Goal: Find contact information: Find contact information

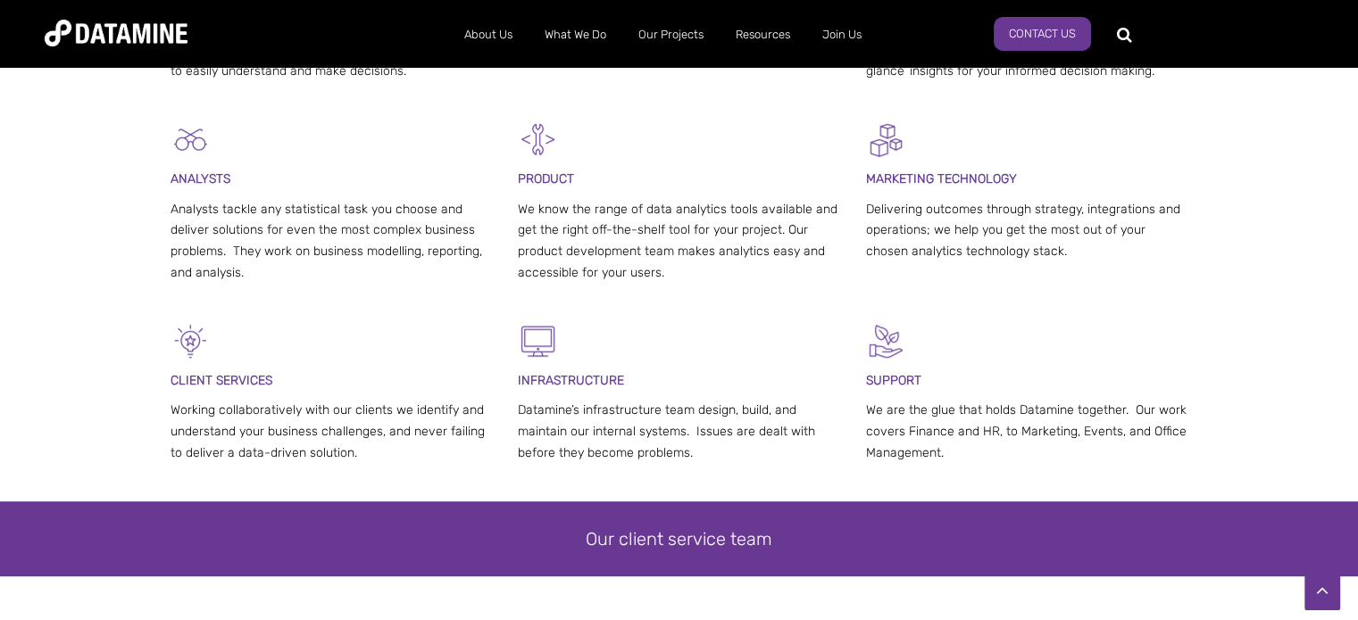
scroll to position [1071, 0]
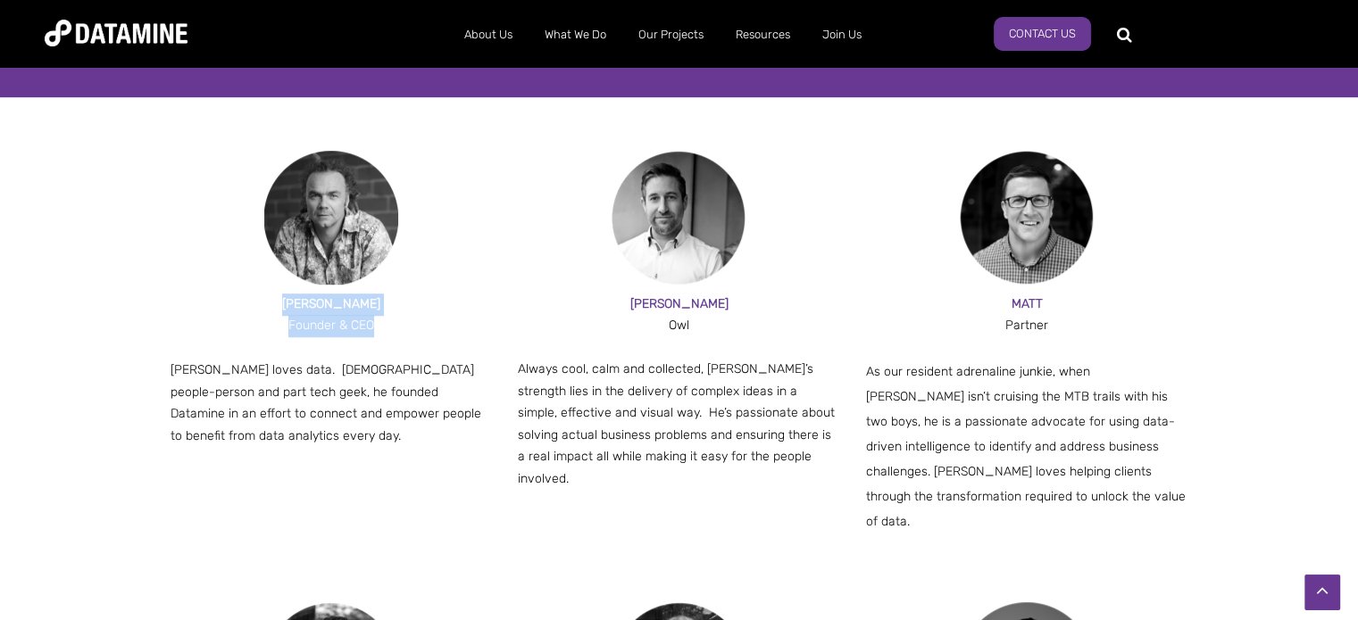
drag, startPoint x: 272, startPoint y: 310, endPoint x: 436, endPoint y: 333, distance: 165.0
click at [436, 333] on div "[PERSON_NAME] & CEO [PERSON_NAME] loves data. [DEMOGRAPHIC_DATA] people-person …" at bounding box center [332, 371] width 322 height 154
copy div "[PERSON_NAME] & CEO"
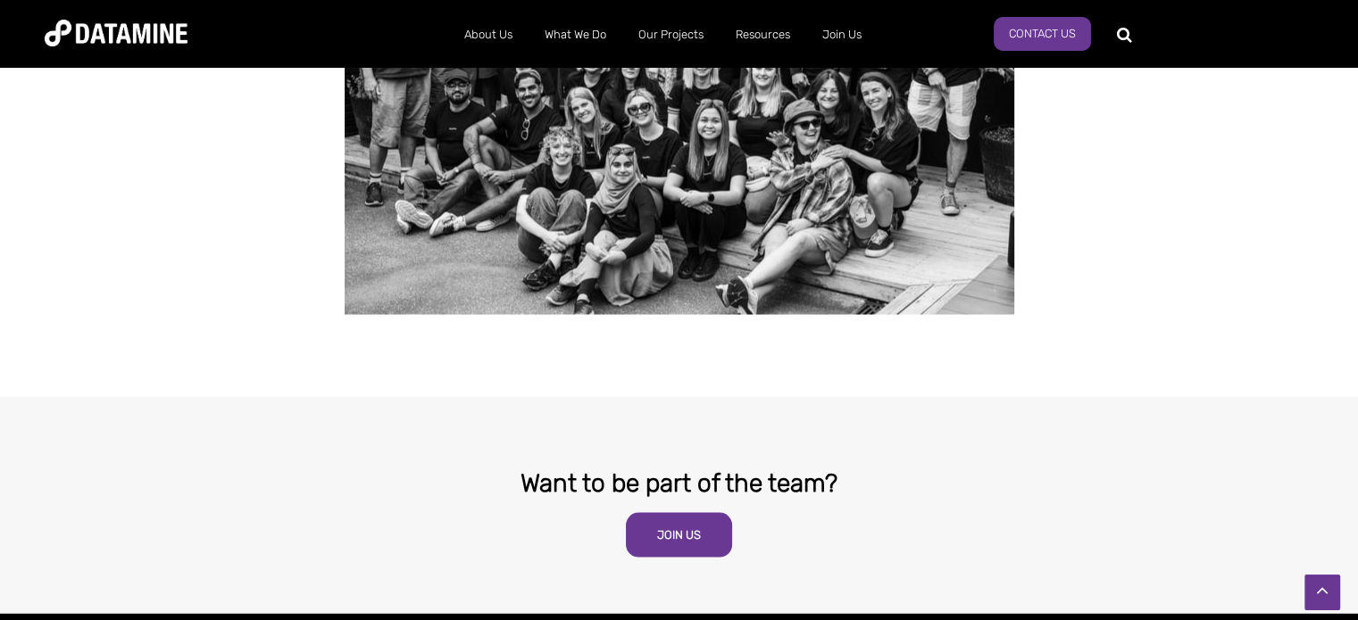
scroll to position [3125, 0]
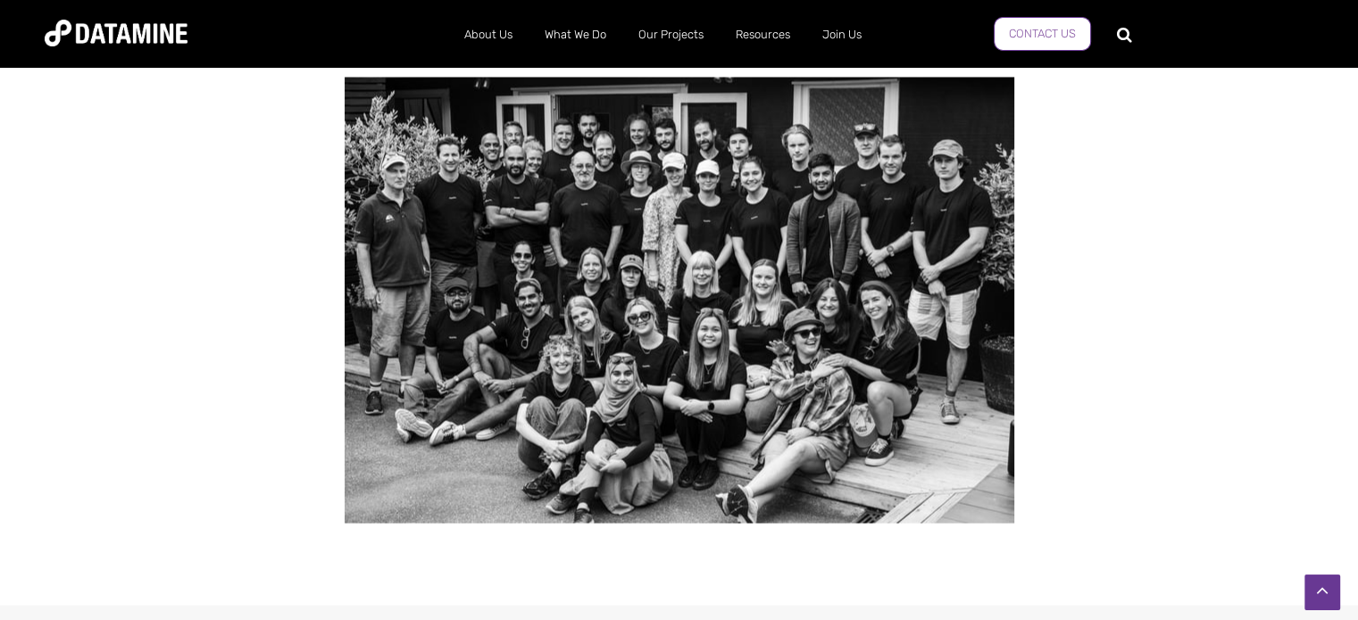
click at [1048, 28] on link "Contact Us" at bounding box center [1042, 34] width 97 height 34
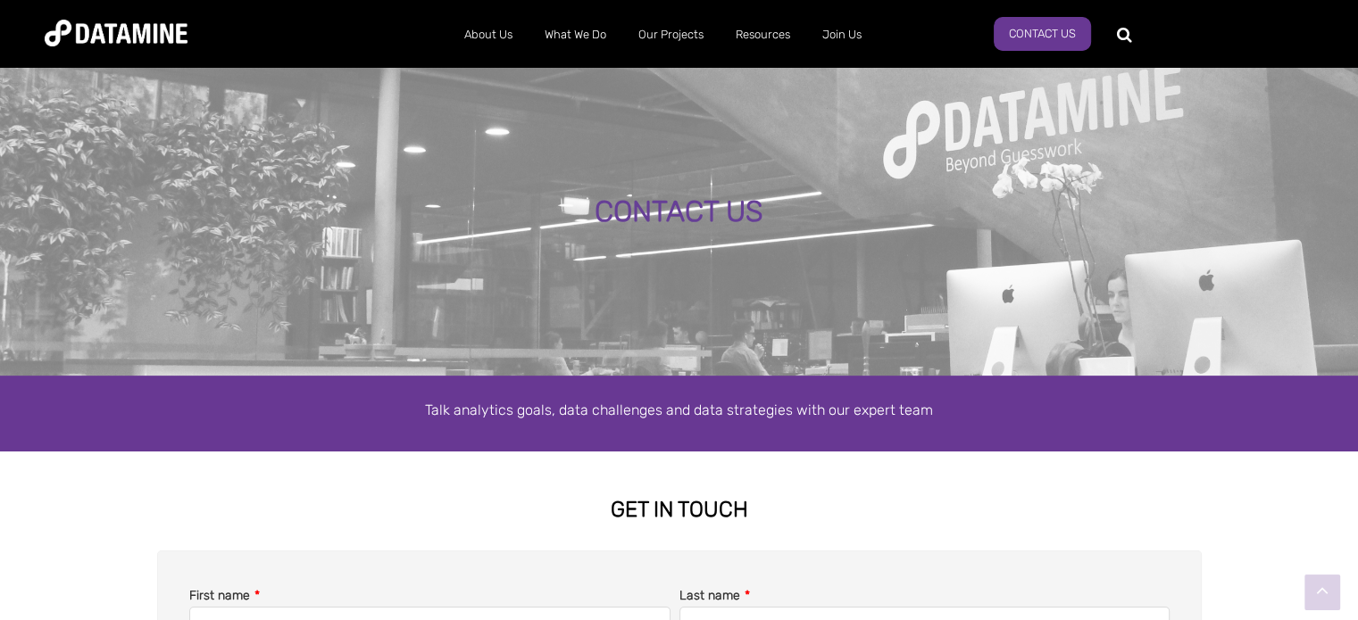
scroll to position [357, 0]
